Goal: Task Accomplishment & Management: Manage account settings

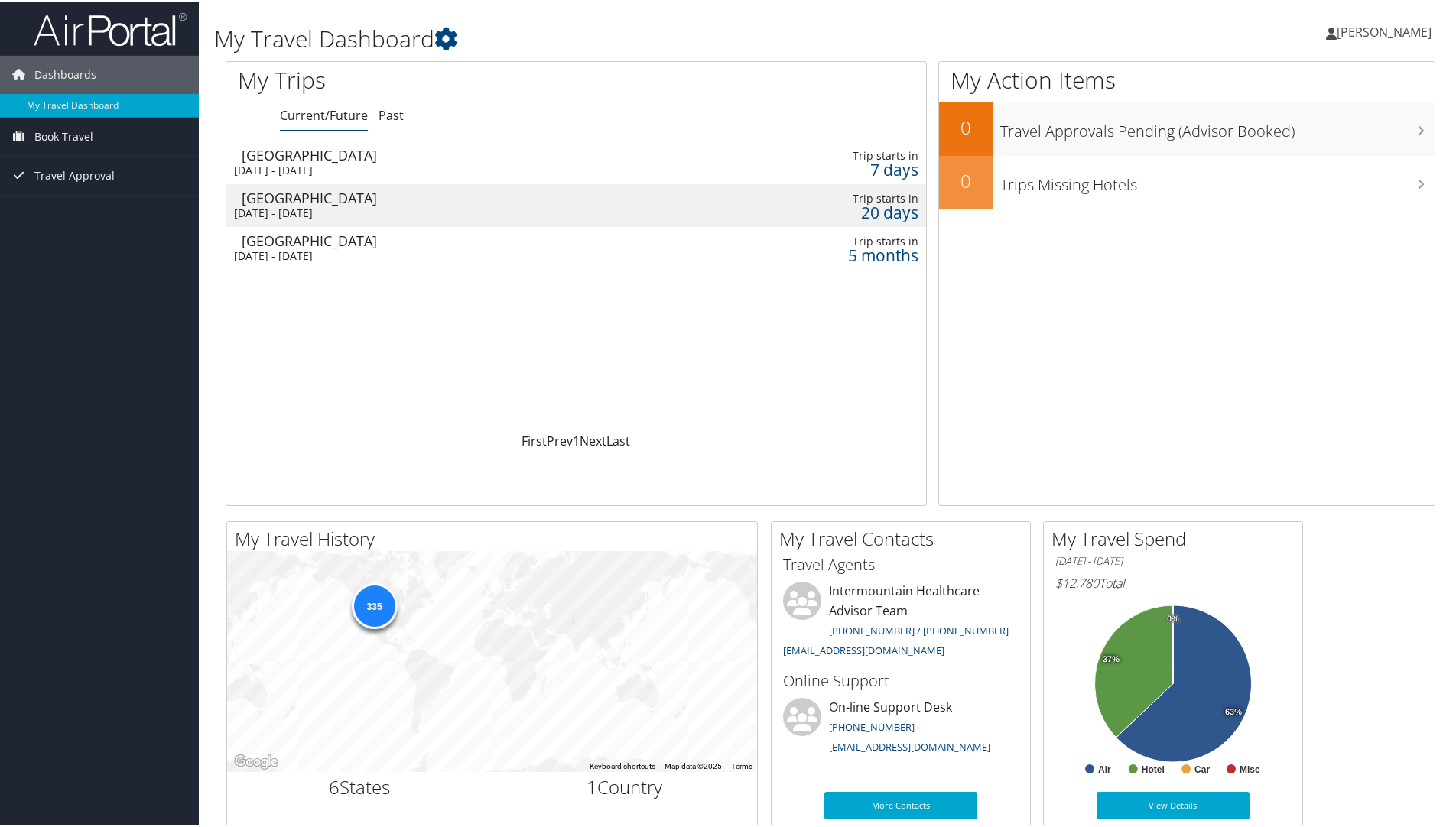
drag, startPoint x: 870, startPoint y: 163, endPoint x: 306, endPoint y: 158, distance: 564.0
click at [306, 158] on div "[GEOGRAPHIC_DATA]" at bounding box center [455, 153] width 428 height 14
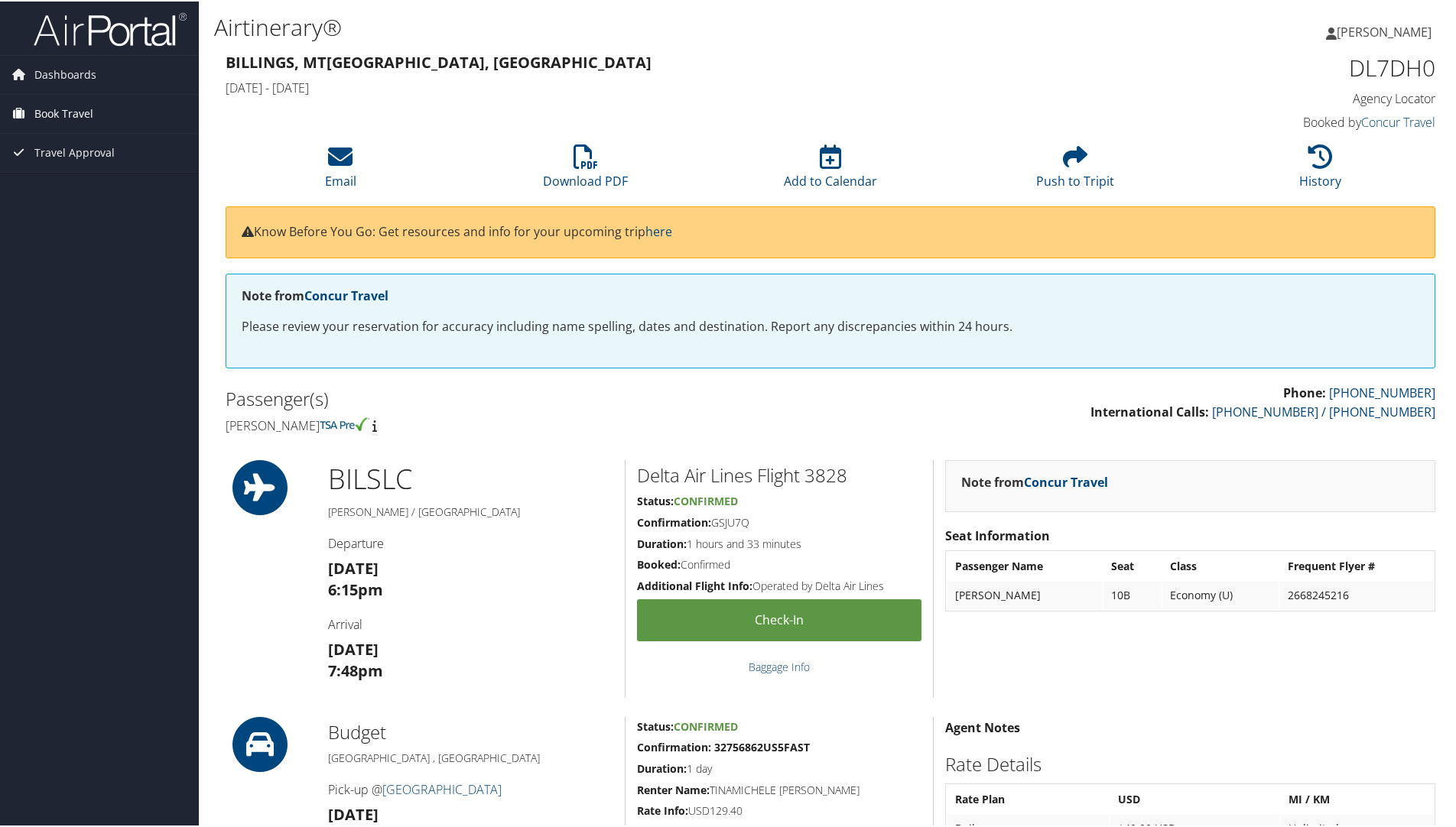
click at [91, 107] on span "Book Travel" at bounding box center [64, 112] width 59 height 38
click at [88, 165] on link "Book/Manage Online Trips" at bounding box center [99, 165] width 199 height 23
